Goal: Navigation & Orientation: Find specific page/section

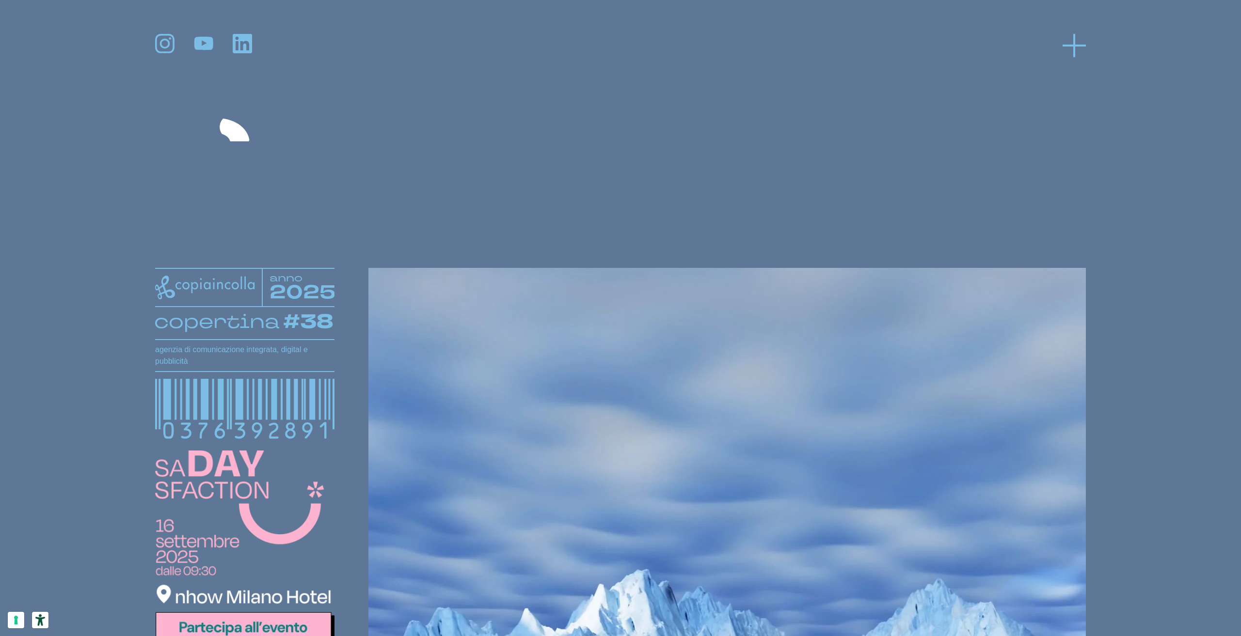
click at [1081, 43] on icon at bounding box center [1074, 45] width 23 height 23
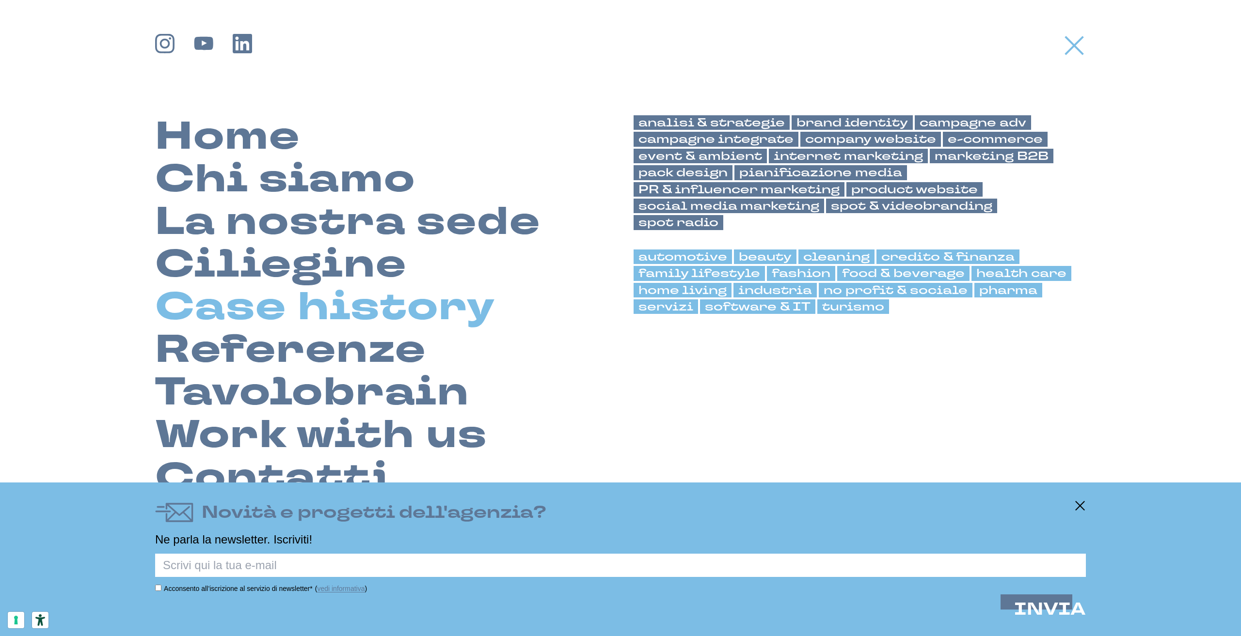
click at [334, 304] on link "Case history" at bounding box center [325, 307] width 340 height 43
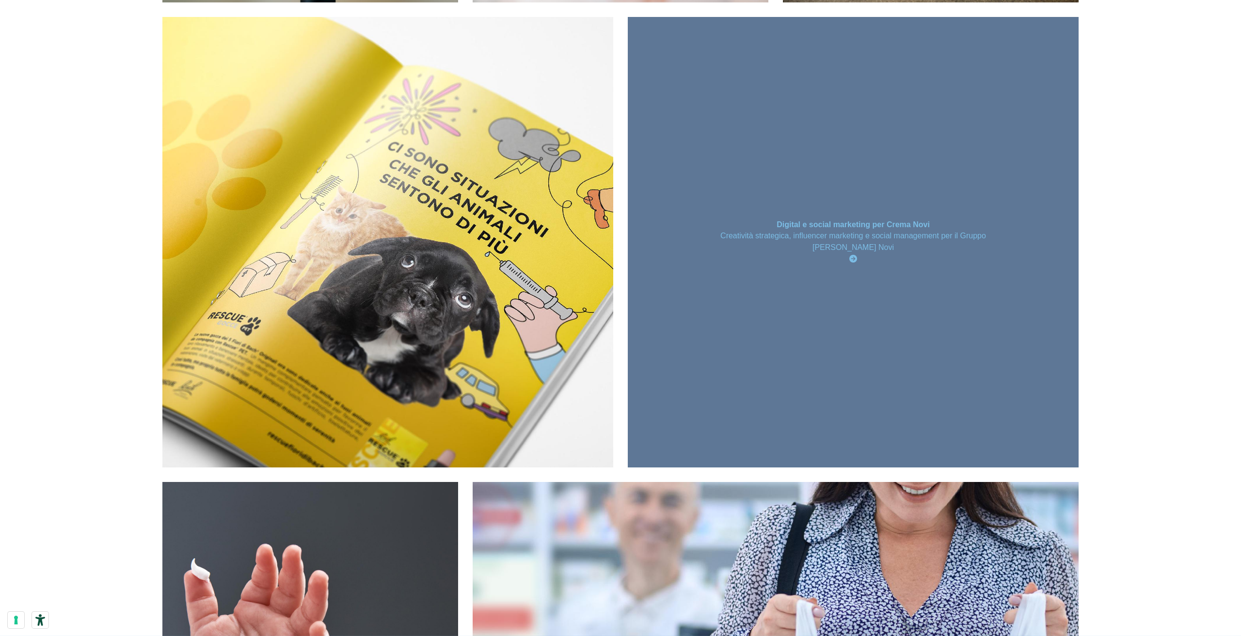
click at [798, 294] on div "Digital e social marketing per Crema Novi Creatività strategica, influencer mar…" at bounding box center [853, 242] width 451 height 451
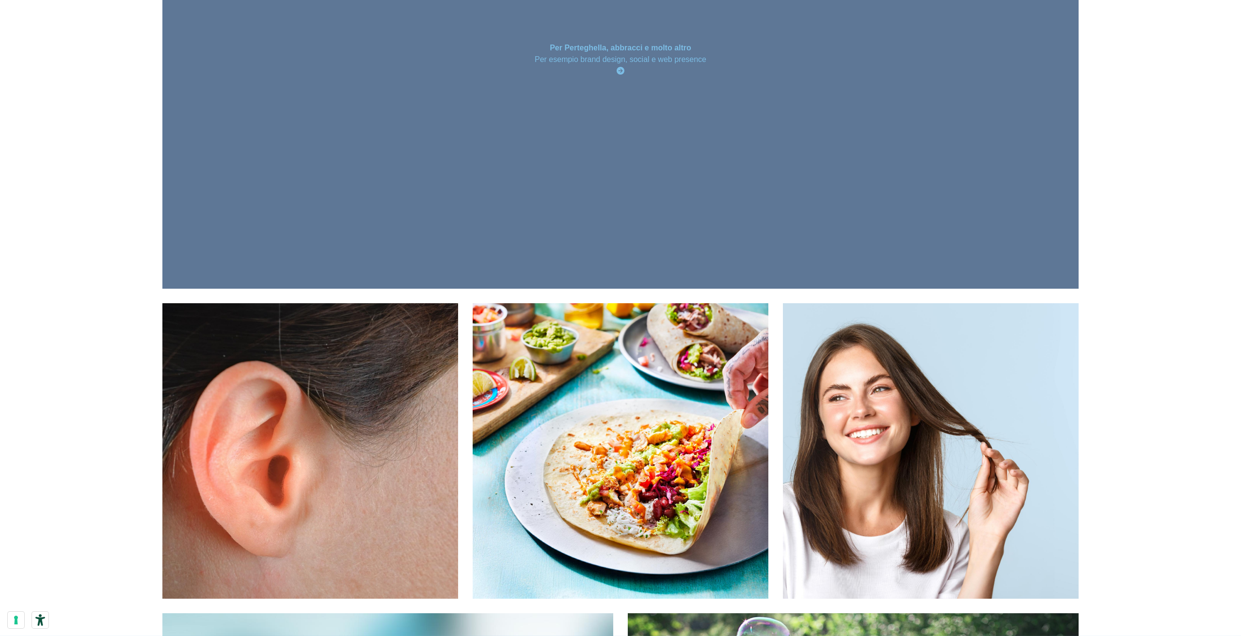
click at [512, 115] on div "Per Perteghella, abbracci e molto altro Per esempio brand design, social e web …" at bounding box center [620, 60] width 916 height 458
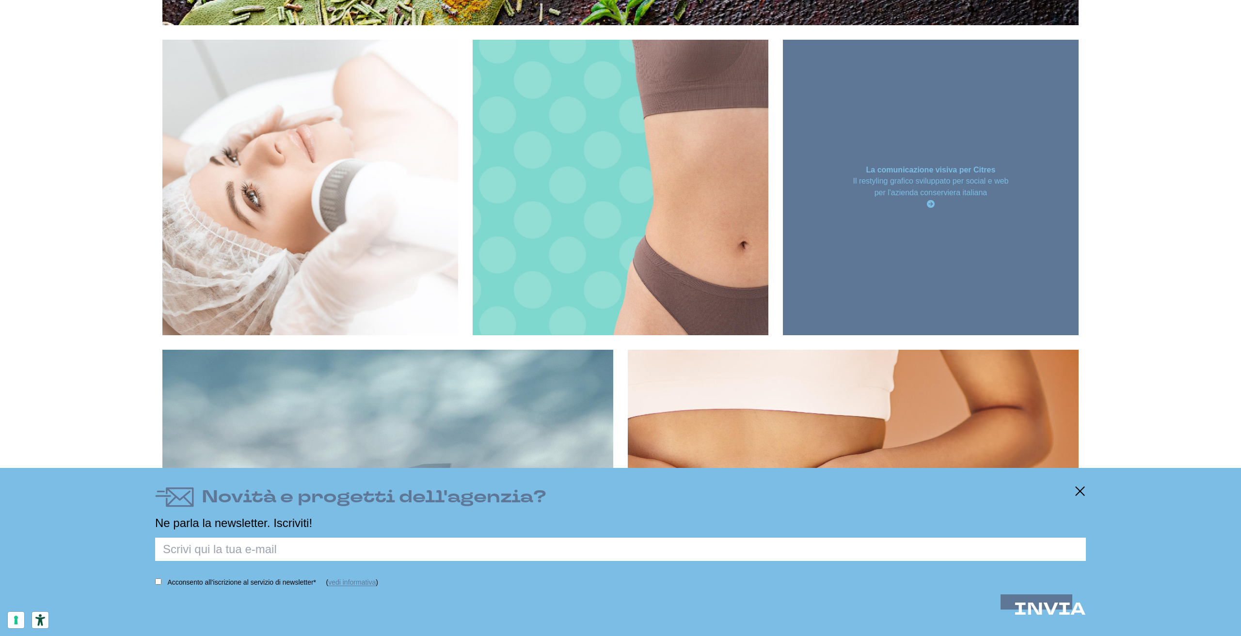
scroll to position [3332, 0]
click at [862, 238] on div "La comunicazione visiva per Citres Il restyling grafico sviluppato per social e…" at bounding box center [931, 187] width 296 height 296
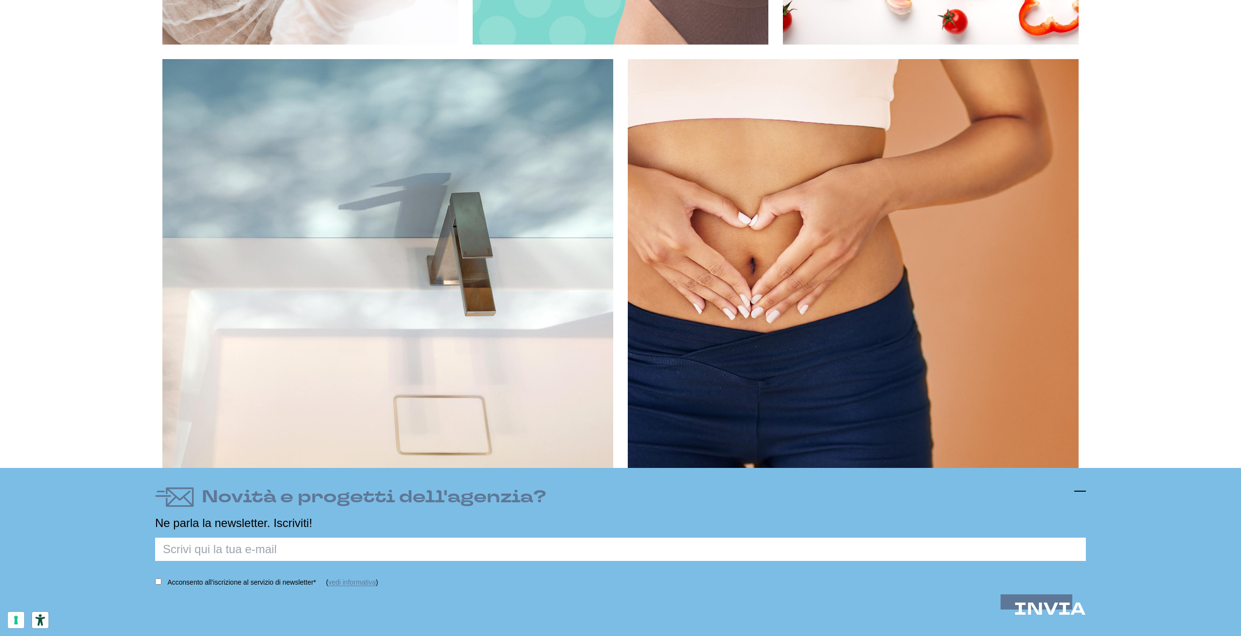
click at [1075, 489] on icon at bounding box center [1080, 492] width 12 height 12
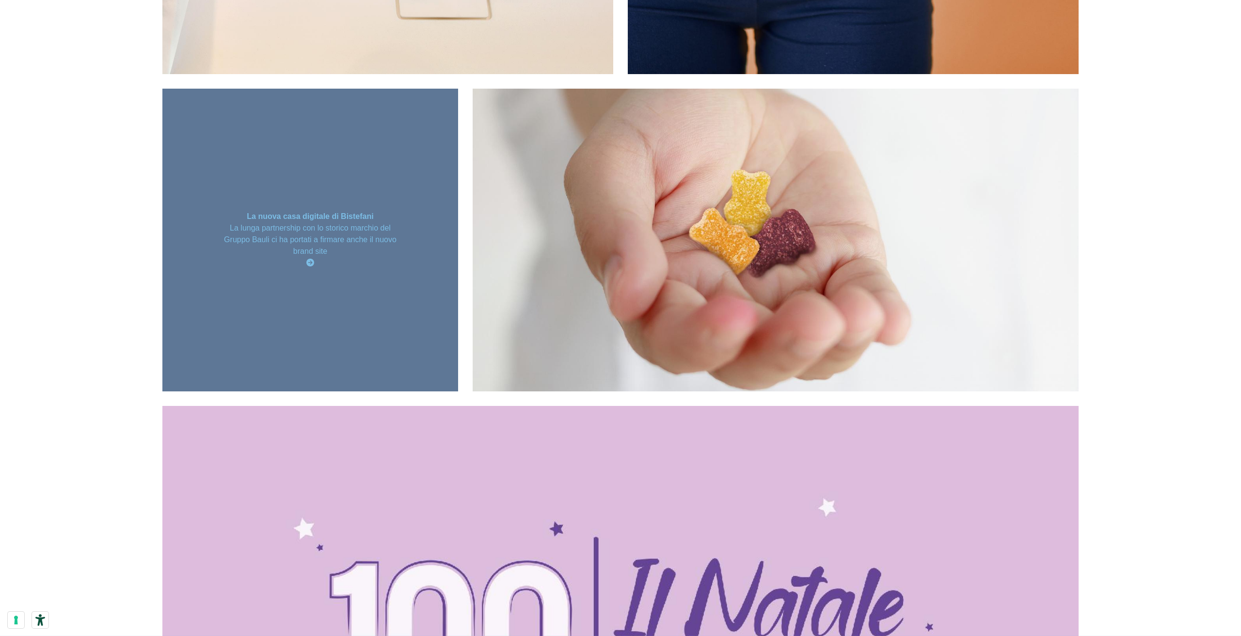
scroll to position [4059, 0]
click at [339, 181] on div "La nuova casa digitale di Bistefani La lunga partnership con lo storico marchio…" at bounding box center [310, 239] width 296 height 303
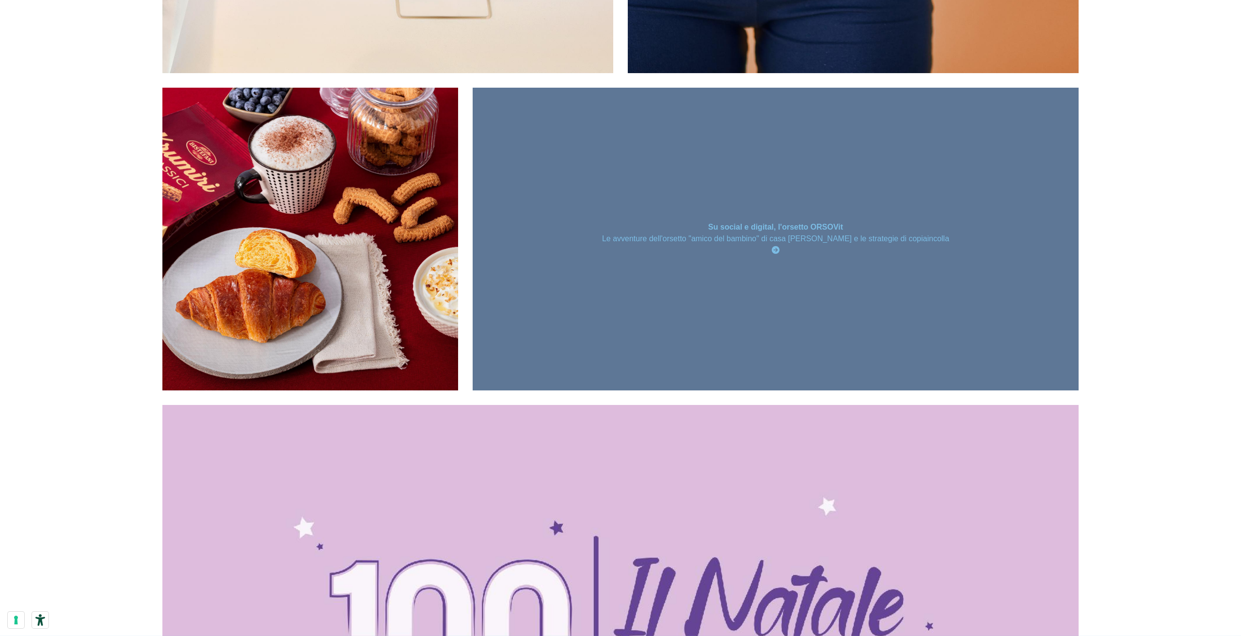
click at [810, 197] on div "Su social e digital, l'orsetto ORSOVit Le avventure dell'orsetto "amico del bam…" at bounding box center [776, 239] width 606 height 303
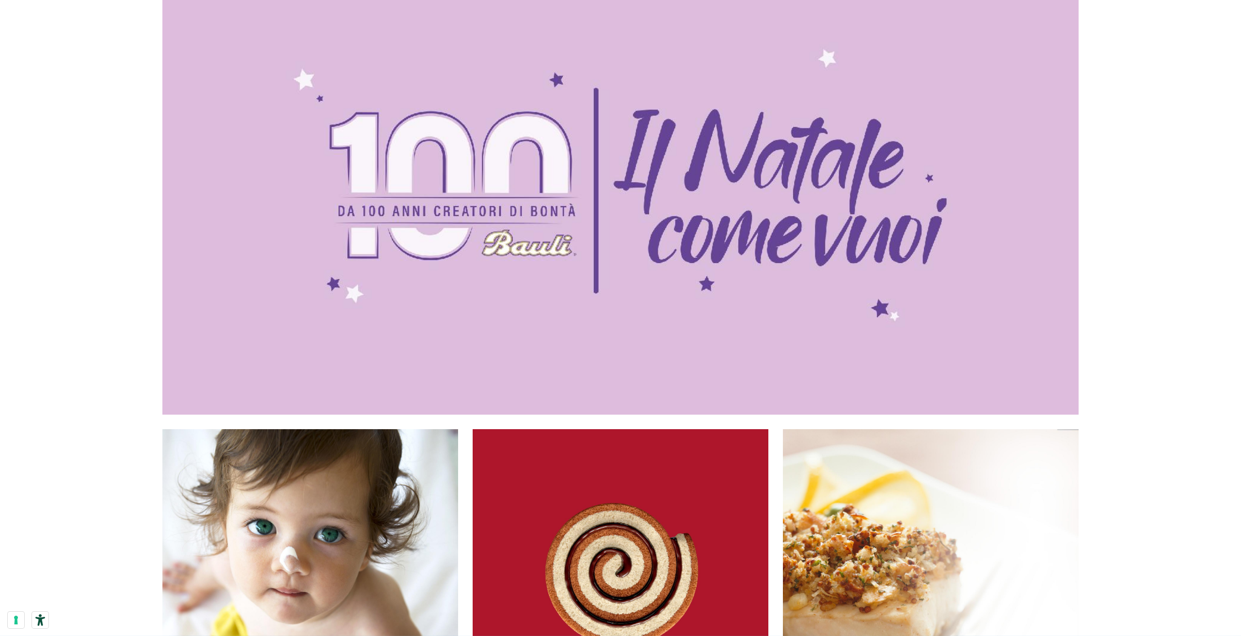
click at [810, 197] on div "La campagna per il centenario del Pandoro icona italiana del Natale" at bounding box center [621, 191] width 550 height 23
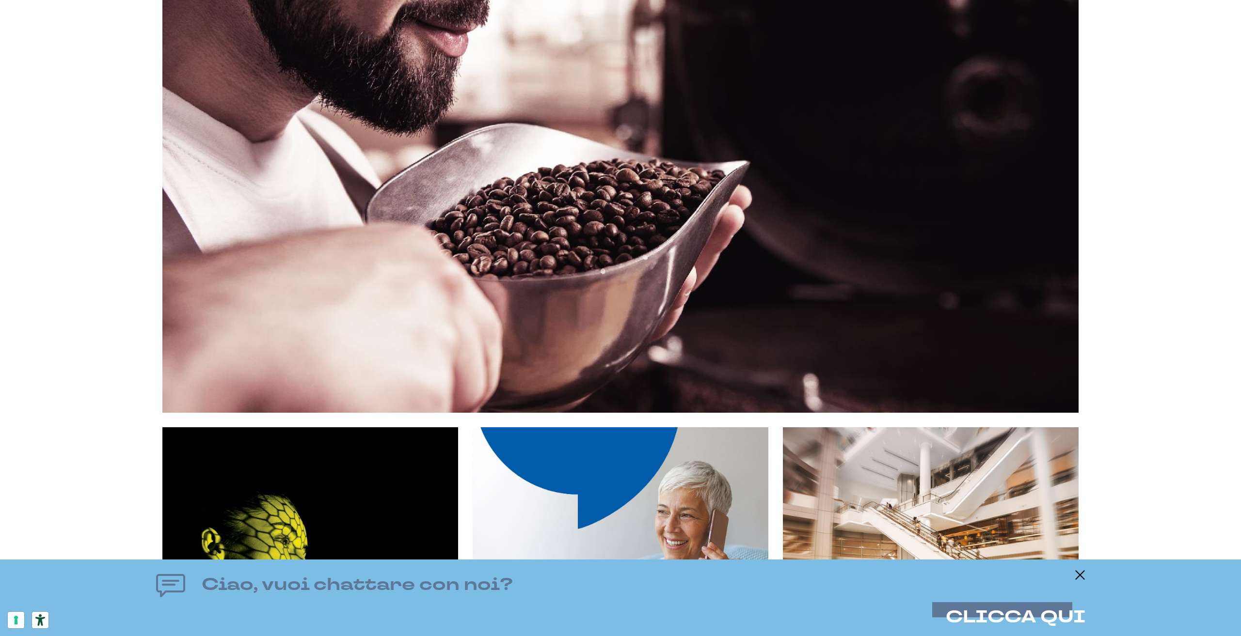
scroll to position [9208, 0]
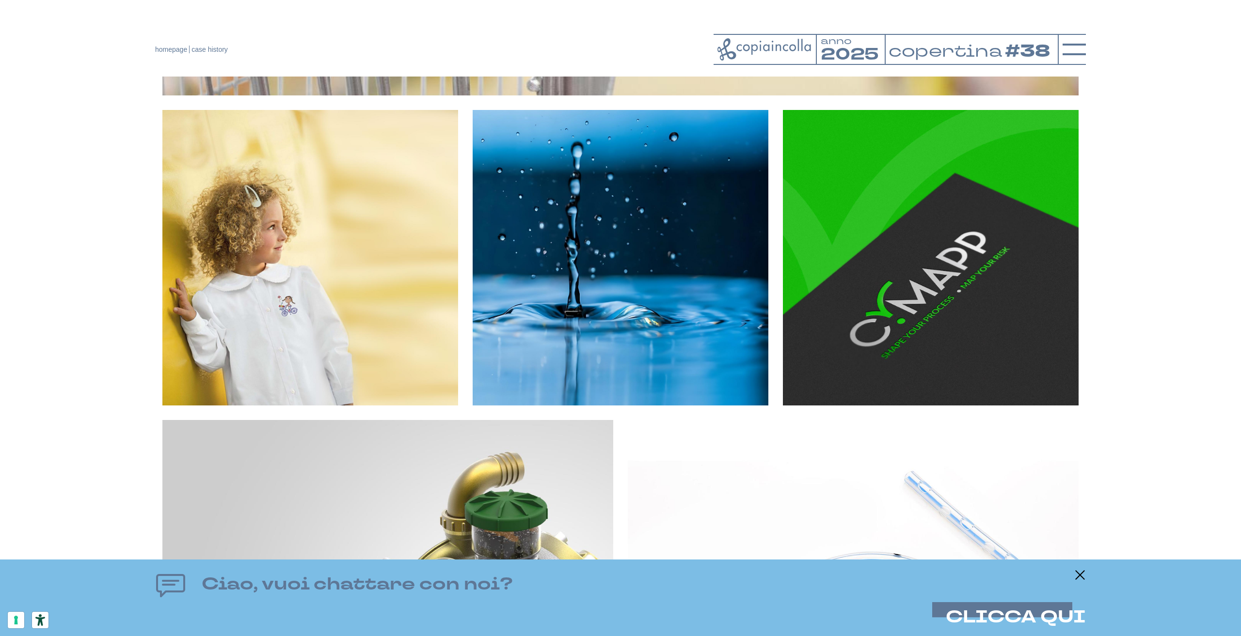
drag, startPoint x: 1240, startPoint y: 172, endPoint x: 1238, endPoint y: -42, distance: 214.3
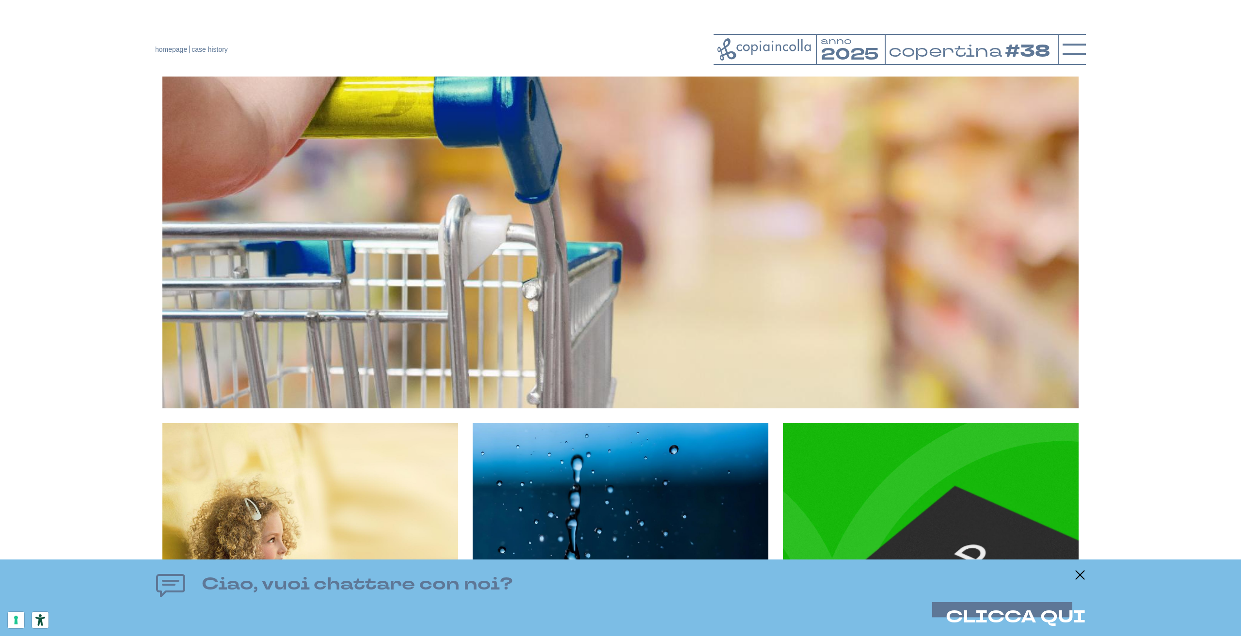
click at [1059, 52] on div at bounding box center [1072, 49] width 28 height 31
click at [1067, 51] on icon at bounding box center [1074, 49] width 23 height 23
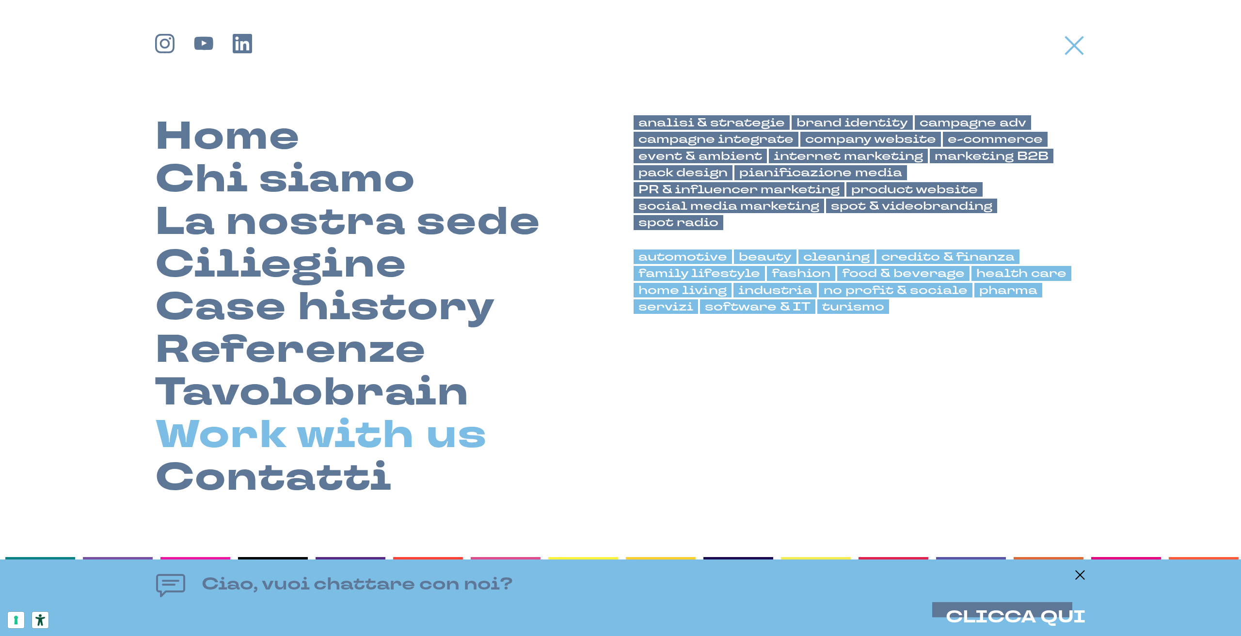
click at [280, 446] on link "Work with us" at bounding box center [321, 435] width 332 height 43
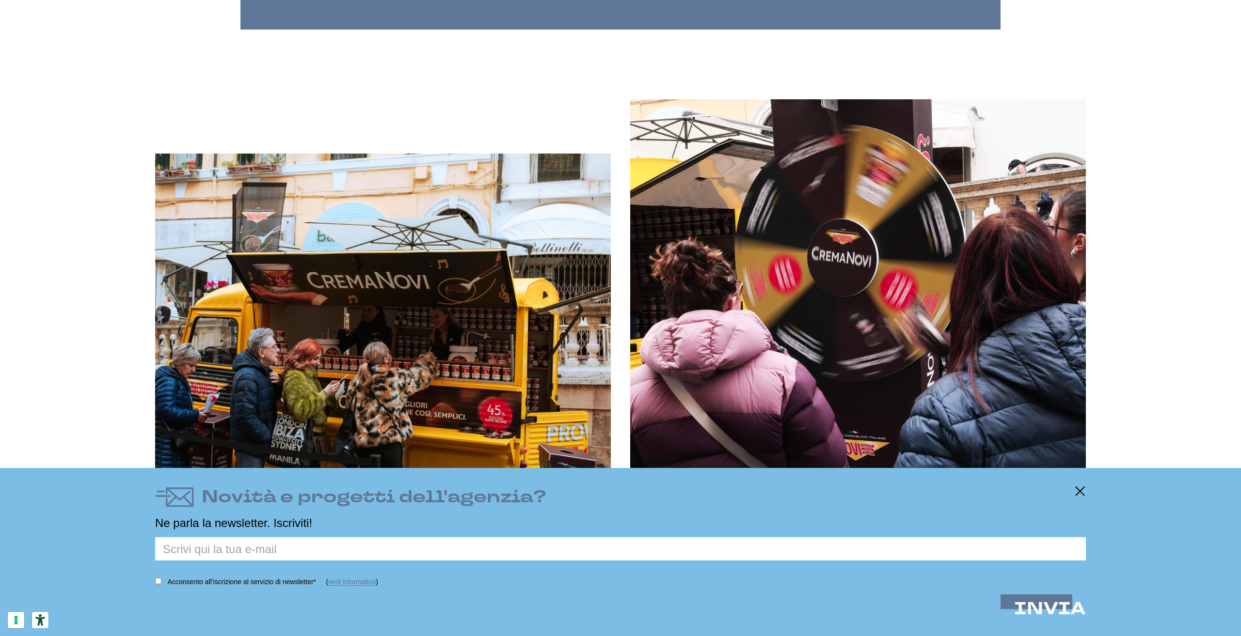
scroll to position [1648, 0]
click at [1081, 492] on line at bounding box center [1080, 492] width 12 height 0
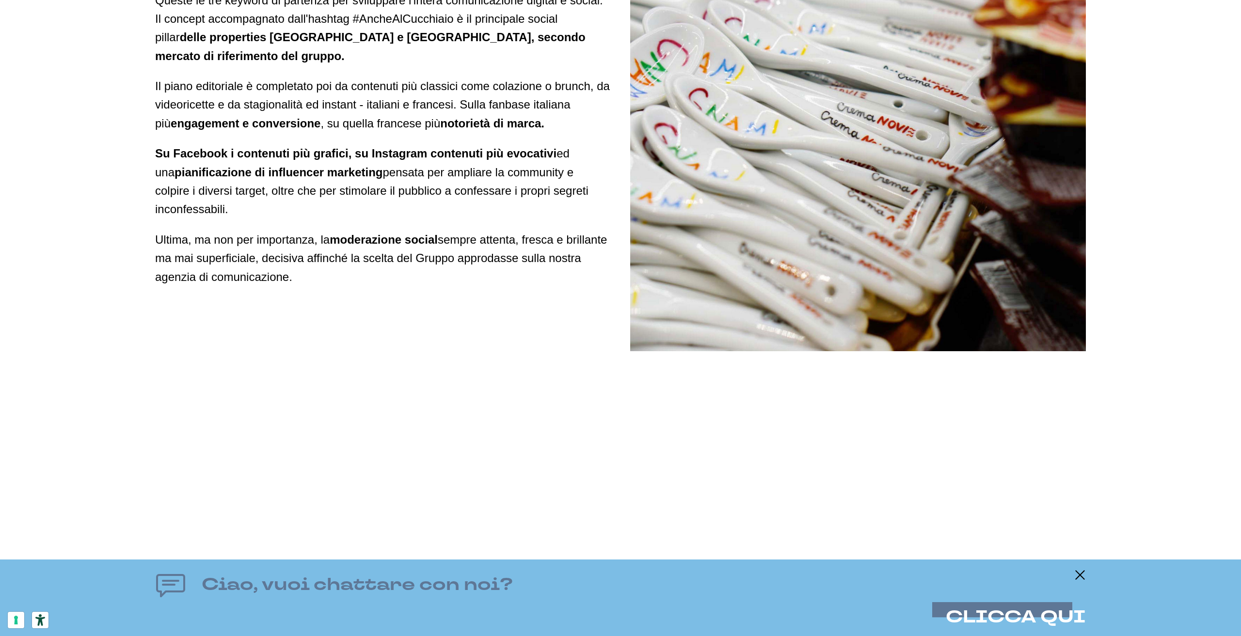
scroll to position [8726, 0]
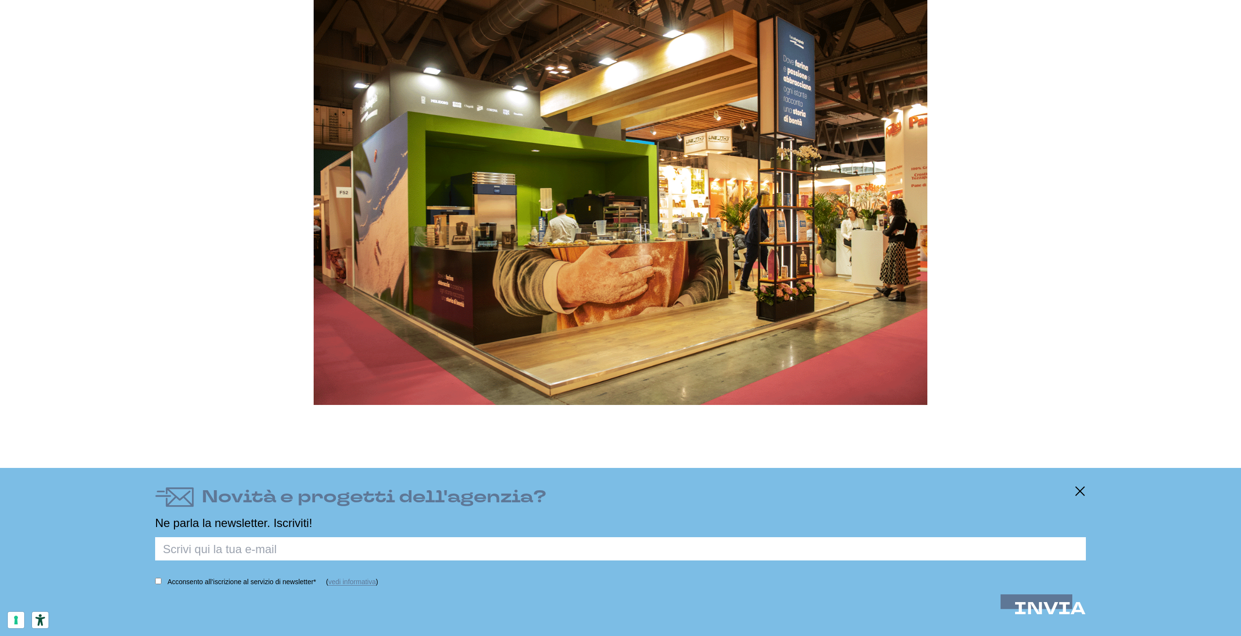
scroll to position [5381, 0]
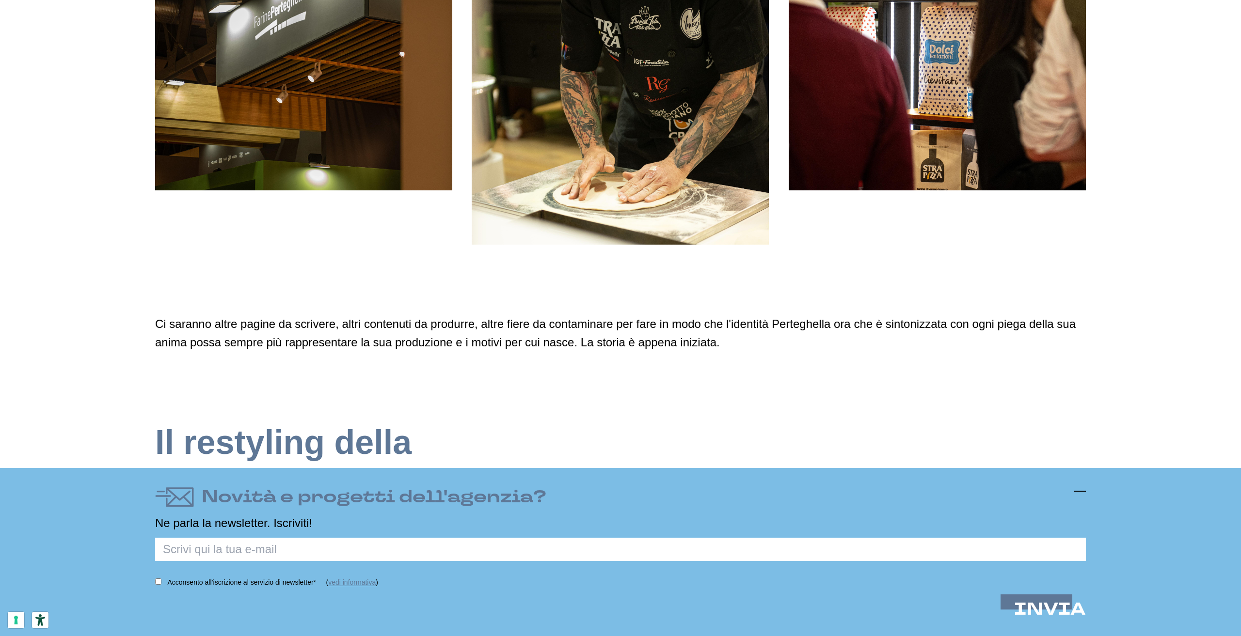
click at [1079, 493] on icon at bounding box center [1080, 492] width 12 height 12
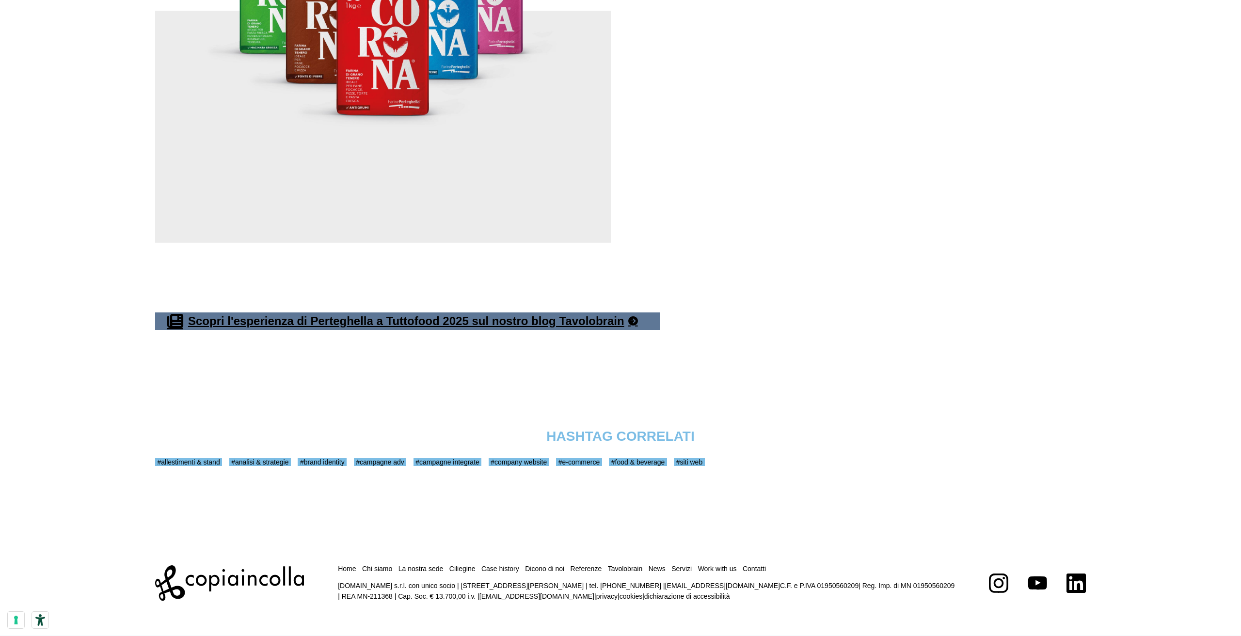
scroll to position [7933, 0]
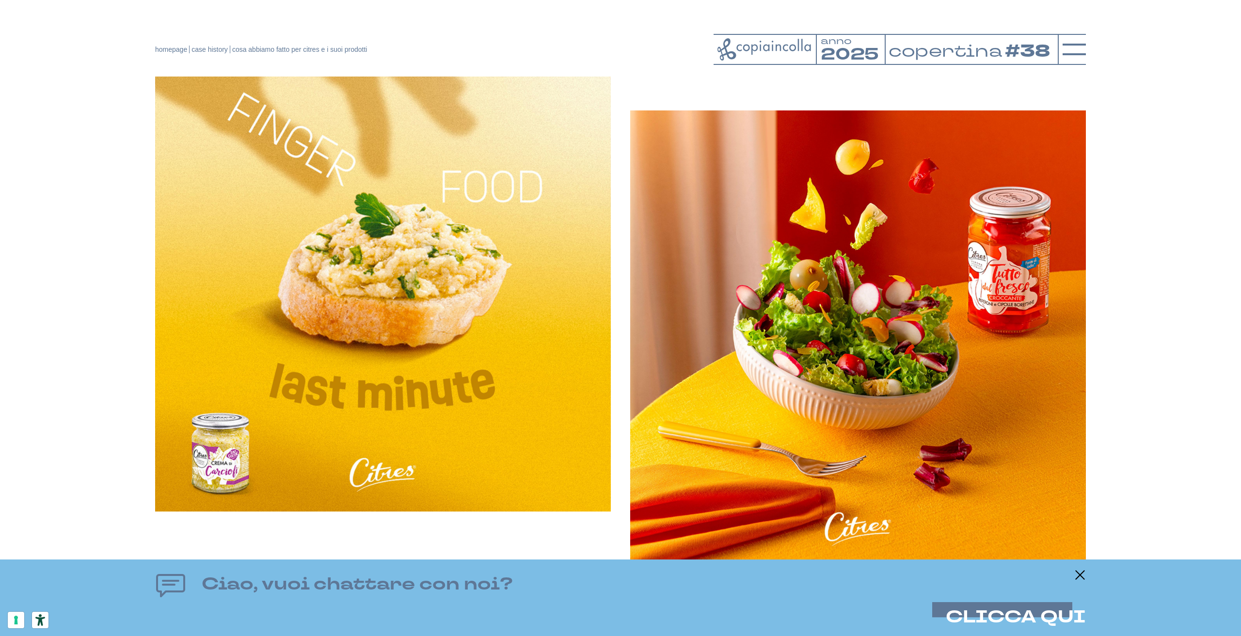
scroll to position [873, 0]
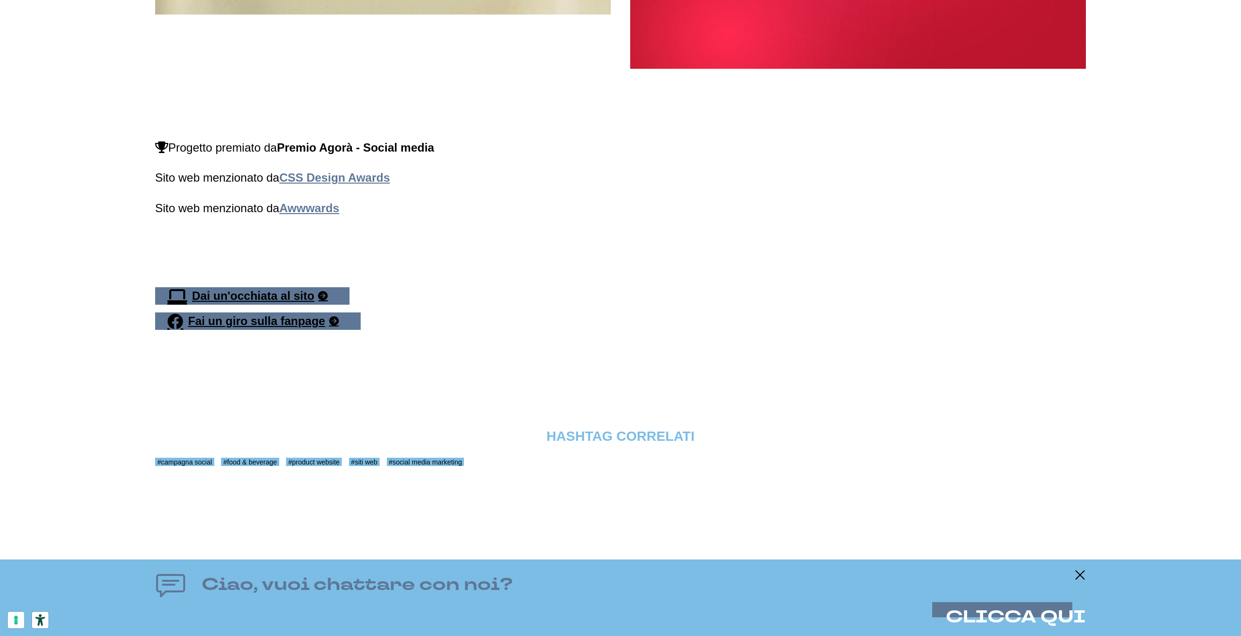
scroll to position [3768, 0]
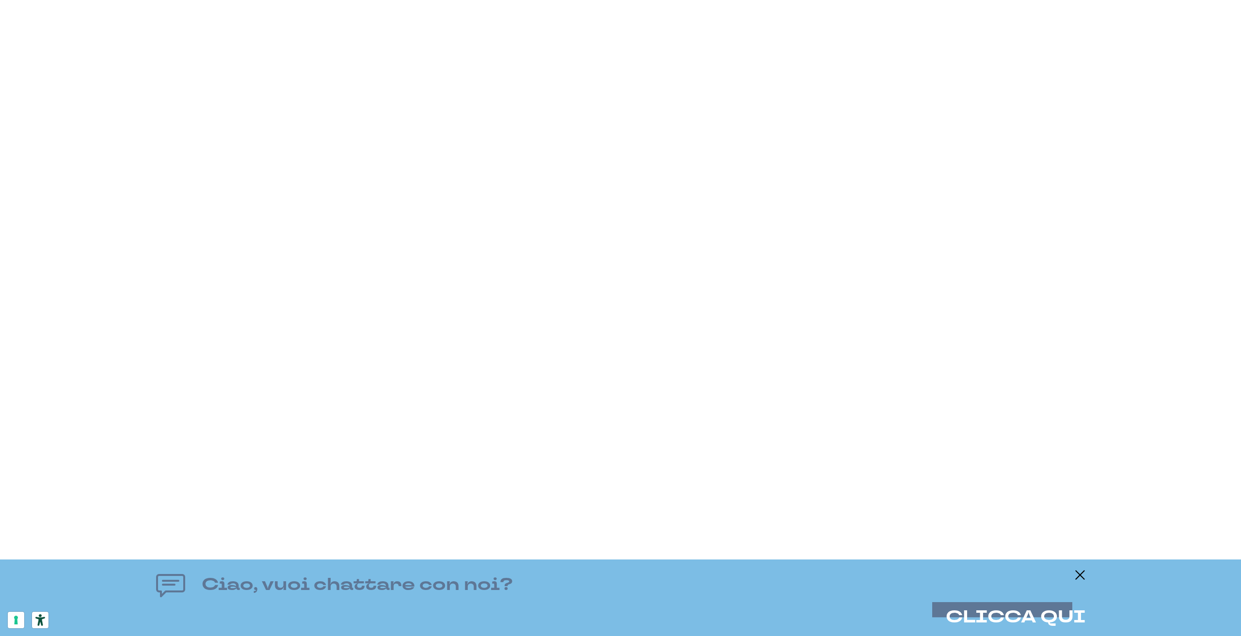
scroll to position [2860, 0]
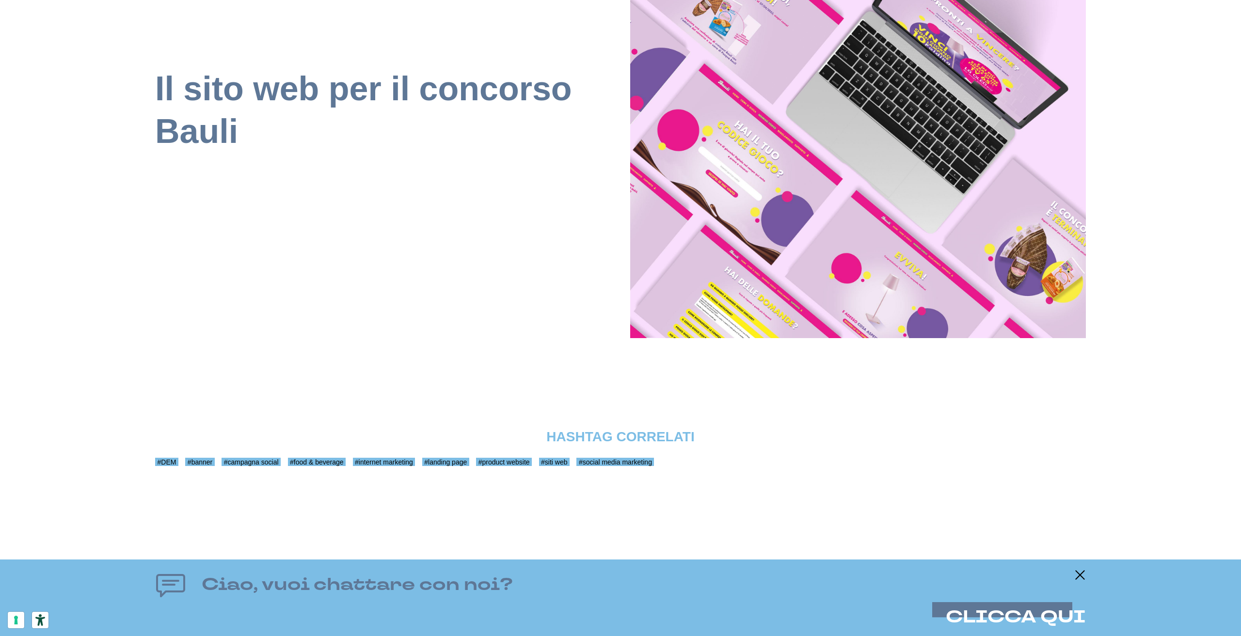
scroll to position [4089, 0]
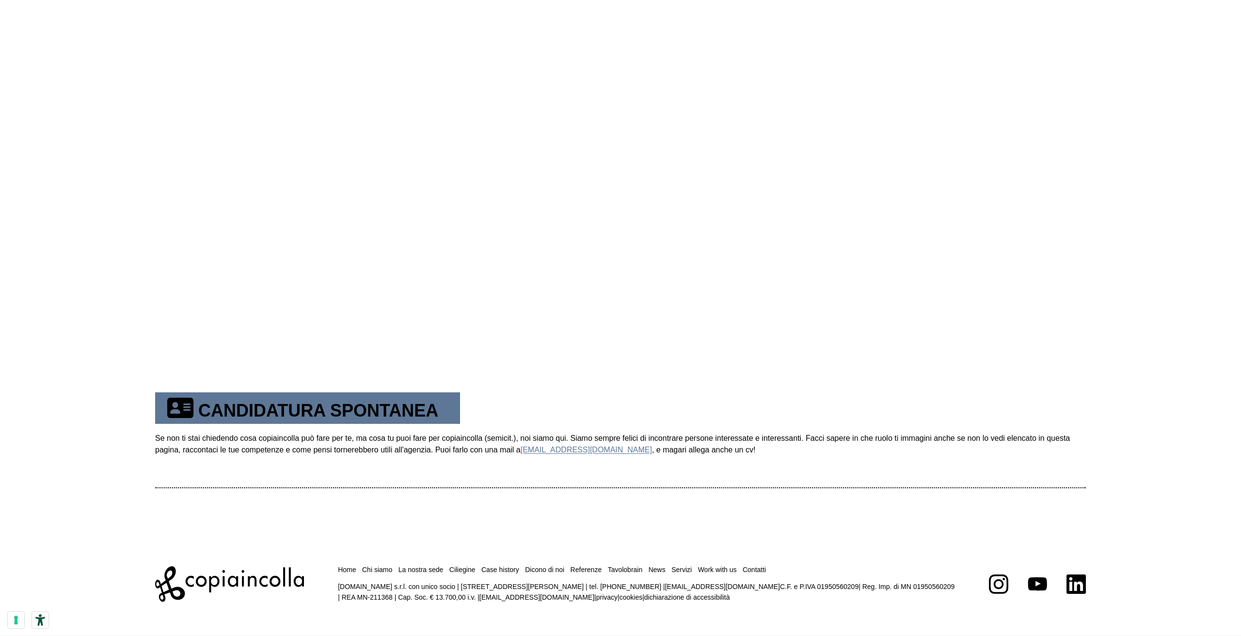
scroll to position [474, 0]
